Goal: Use online tool/utility: Utilize a website feature to perform a specific function

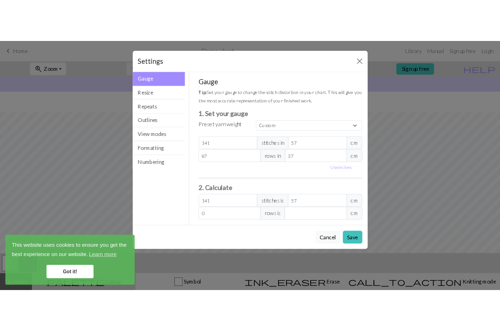
scroll to position [28, 0]
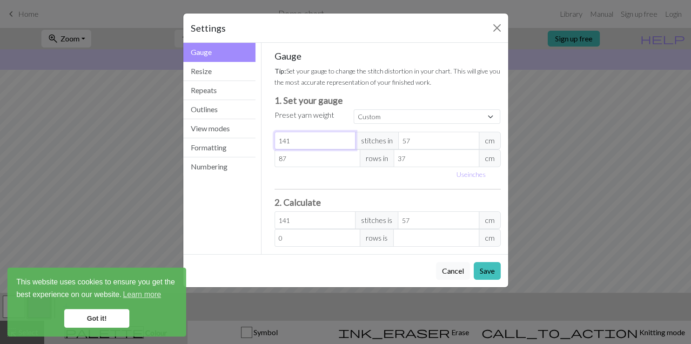
click at [309, 140] on input "141" at bounding box center [315, 141] width 81 height 18
type input "56"
type input "143.52"
click at [472, 142] on input "56" at bounding box center [438, 141] width 81 height 18
drag, startPoint x: 426, startPoint y: 139, endPoint x: 355, endPoint y: 139, distance: 71.2
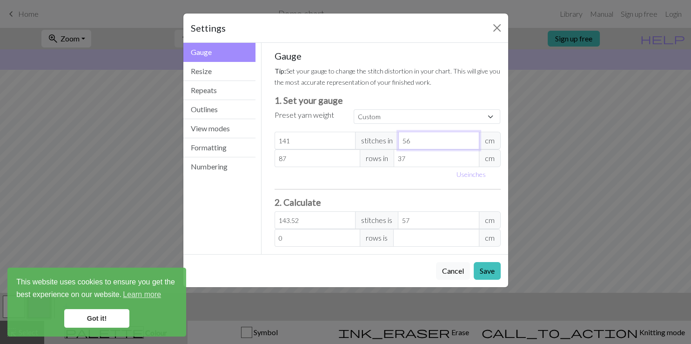
click at [398, 139] on input "56" at bounding box center [438, 141] width 81 height 18
type input "1"
type input "8037"
type input "10"
type input "803.7"
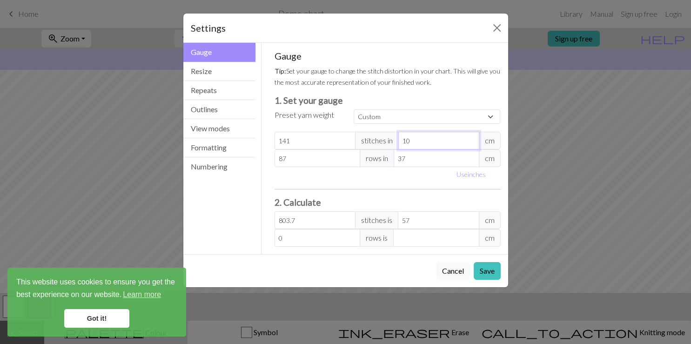
type input "10"
click at [416, 161] on input "37" at bounding box center [437, 158] width 86 height 18
drag, startPoint x: 416, startPoint y: 161, endPoint x: 381, endPoint y: 161, distance: 34.9
click at [394, 161] on input "37" at bounding box center [437, 158] width 86 height 18
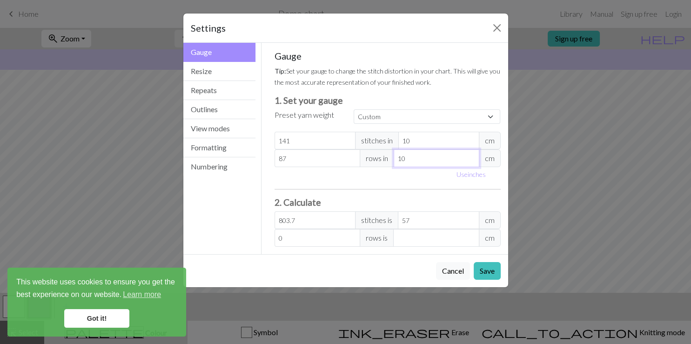
type input "10"
click at [294, 140] on input "141" at bounding box center [315, 141] width 81 height 18
type input "2"
type input "11.4"
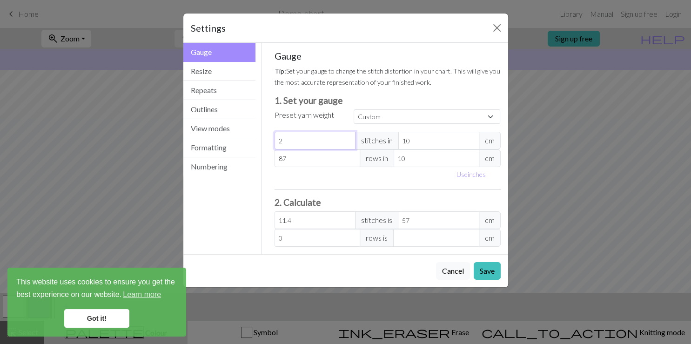
type input "23"
type input "131.1"
type input "2"
type input "11.4"
type input "24"
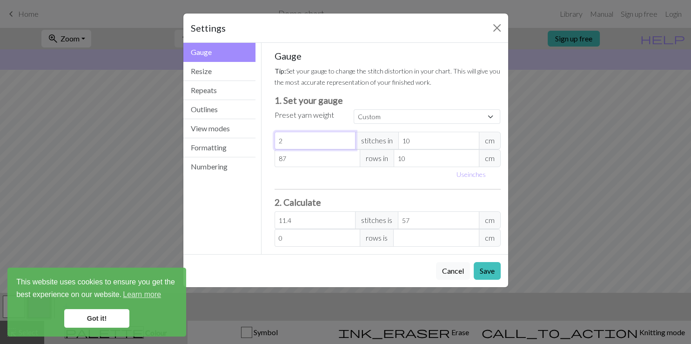
type input "136.8"
type input "24"
click at [285, 158] on input "87" at bounding box center [318, 158] width 86 height 18
type input "8"
type input "37"
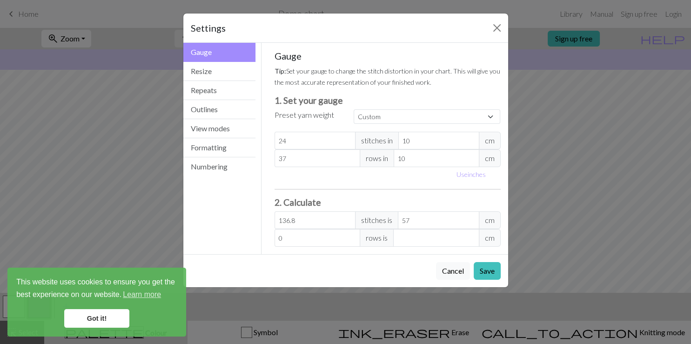
click at [401, 186] on div "Gauge Tip: Set your gauge to change the stitch distortion in your chart. This w…" at bounding box center [388, 148] width 226 height 196
type input "139.2"
type input "58"
click at [471, 217] on input "58" at bounding box center [438, 220] width 81 height 18
type input "140.2"
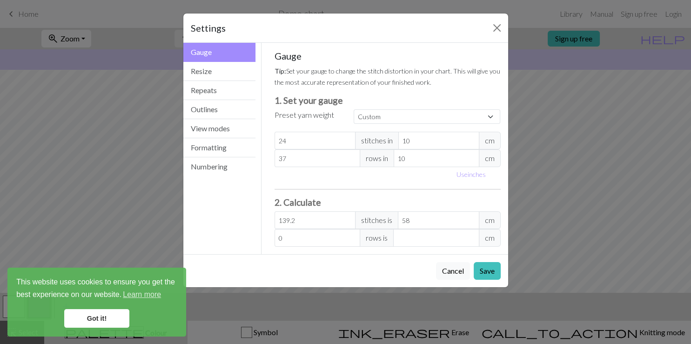
type input "58.42"
click at [349, 218] on input "140.2" at bounding box center [315, 220] width 81 height 18
type input "141.2"
type input "58.83"
type input "142.2"
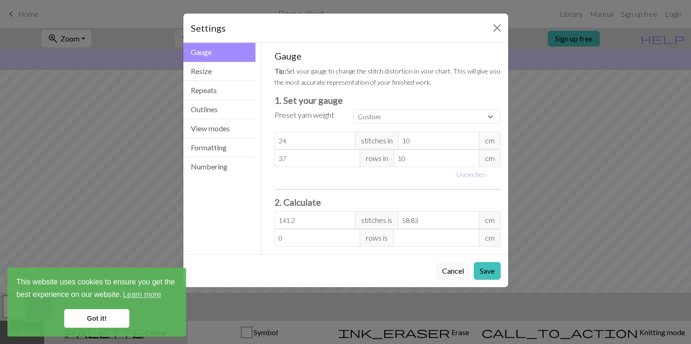
type input "59.25"
click at [349, 218] on input "142.2" at bounding box center [315, 220] width 81 height 18
type input "143.2"
type input "59.67"
click at [349, 218] on input "143.2" at bounding box center [315, 220] width 81 height 18
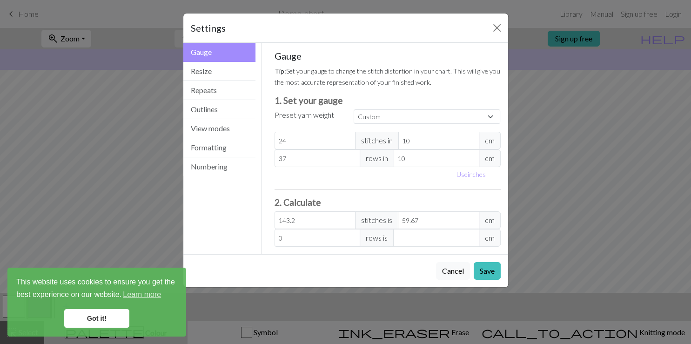
type input "144.2"
type input "60.08"
click at [349, 218] on input "144.2" at bounding box center [315, 220] width 81 height 18
type input "145.2"
type input "60.5"
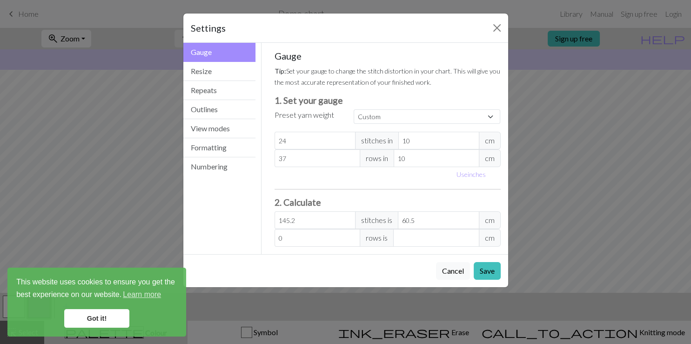
click at [349, 218] on input "145.2" at bounding box center [315, 220] width 81 height 18
type input "146.2"
type input "60.92"
click at [349, 218] on input "146.2" at bounding box center [315, 220] width 81 height 18
type input "147.2"
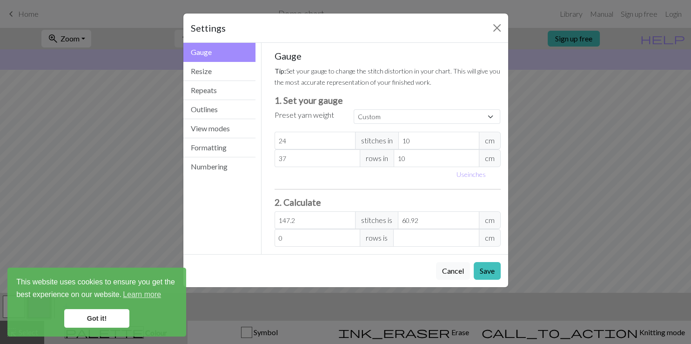
type input "61.33"
click at [349, 218] on input "147.2" at bounding box center [315, 220] width 81 height 18
click at [287, 221] on input "147.2" at bounding box center [315, 220] width 81 height 18
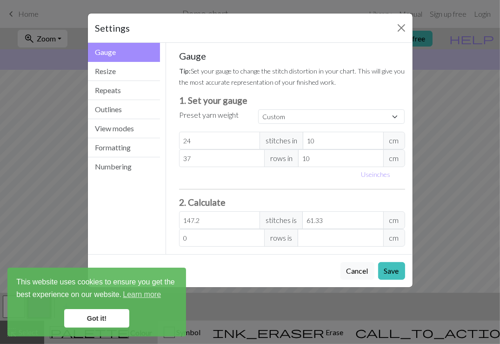
click at [100, 316] on link "Got it!" at bounding box center [96, 318] width 65 height 19
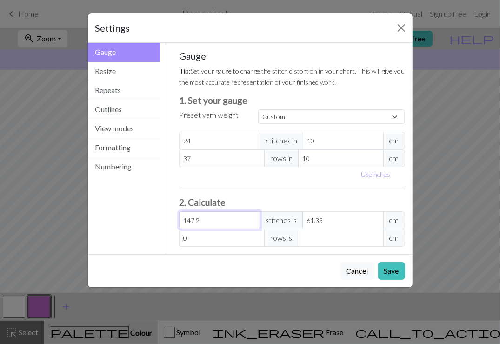
click at [228, 221] on input "147.2" at bounding box center [219, 220] width 81 height 18
click at [135, 223] on div "Gauge Resize Repeats Outlines View modes Formatting Numbering" at bounding box center [124, 148] width 84 height 211
click at [200, 205] on h3 "2. Calculate" at bounding box center [292, 202] width 226 height 11
click at [235, 221] on input "147.2" at bounding box center [219, 220] width 81 height 18
type input "148.2"
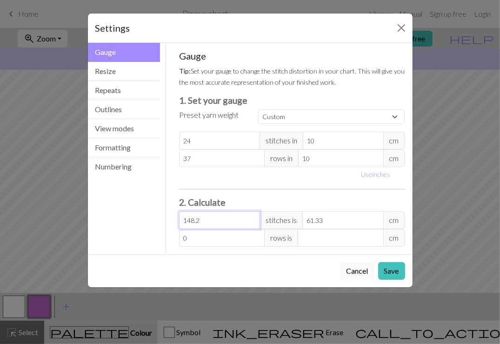
type input "61.75"
click at [254, 216] on input "148.2" at bounding box center [219, 220] width 81 height 18
type input "149.2"
type input "62.17"
click at [254, 216] on input "150.2" at bounding box center [219, 220] width 81 height 18
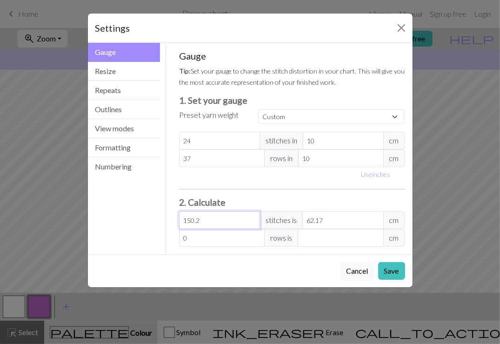
type input "151.2"
type input "63"
click at [254, 216] on input "151.2" at bounding box center [219, 220] width 81 height 18
type input "152.2"
type input "63.42"
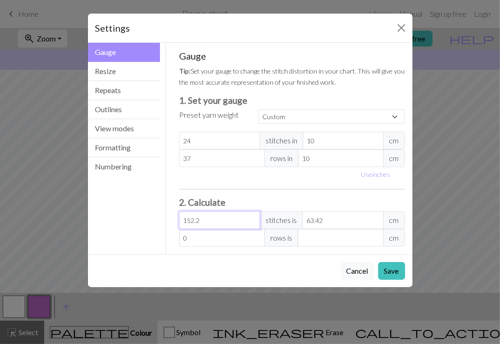
click at [254, 216] on input "152.2" at bounding box center [219, 220] width 81 height 18
type input "153.2"
type input "63.83"
type input "153.2"
click at [254, 216] on input "153.2" at bounding box center [219, 220] width 81 height 18
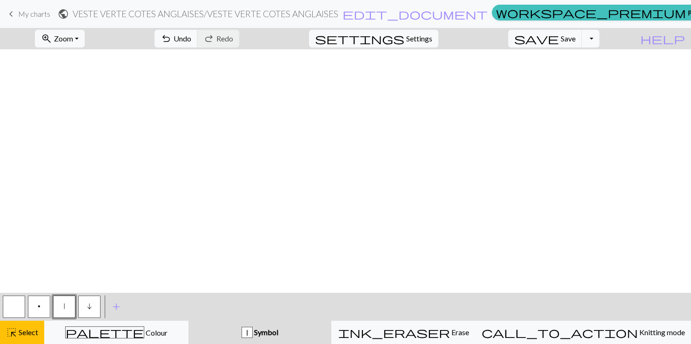
scroll to position [2732, 671]
